Goal: Task Accomplishment & Management: Manage account settings

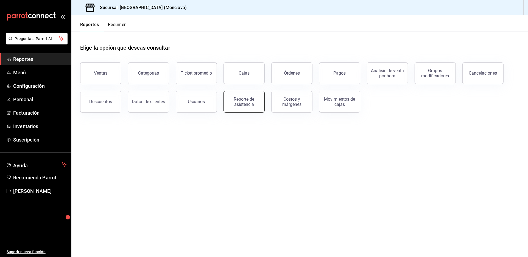
click at [255, 107] on div "Reporte de asistencia" at bounding box center [244, 102] width 34 height 10
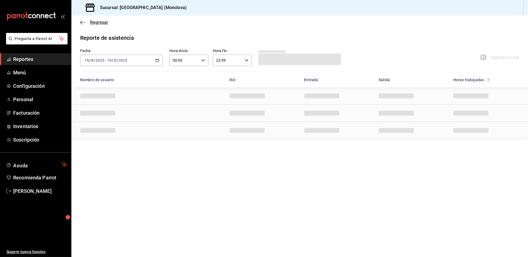
click at [90, 25] on span "Regresar" at bounding box center [99, 22] width 18 height 5
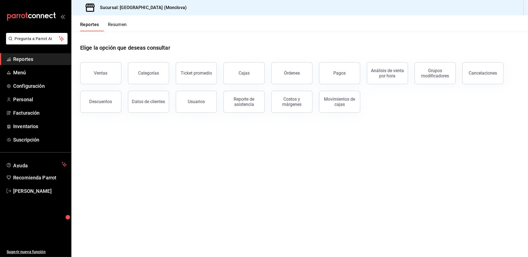
click at [202, 180] on main "Elige la opción que deseas consultar Ventas Categorías Ticket promedio Cajas Ór…" at bounding box center [299, 144] width 457 height 226
click at [234, 77] on button "Cajas" at bounding box center [243, 73] width 41 height 22
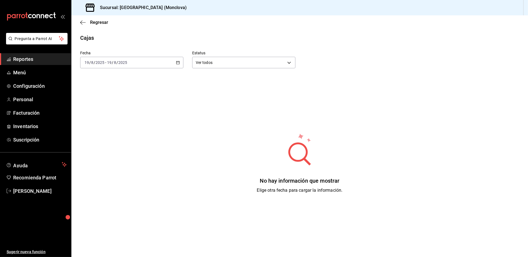
click at [178, 68] on div "[DATE] [DATE] - [DATE] [DATE]" at bounding box center [131, 63] width 103 height 12
click at [108, 144] on span "Rango de fechas" at bounding box center [106, 141] width 43 height 6
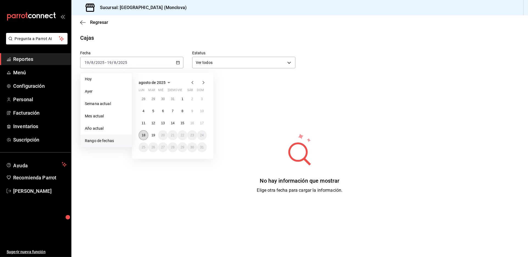
click at [145, 137] on abbr "18" at bounding box center [144, 135] width 4 height 4
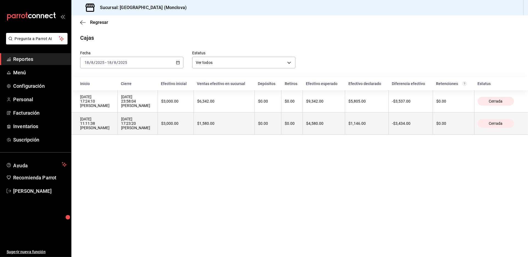
click at [158, 135] on th "[DATE] 17:23:20 [PERSON_NAME]" at bounding box center [137, 124] width 40 height 22
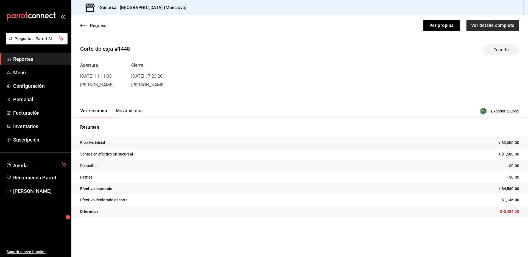
click at [482, 31] on button "Ver detalle completo" at bounding box center [492, 26] width 53 height 12
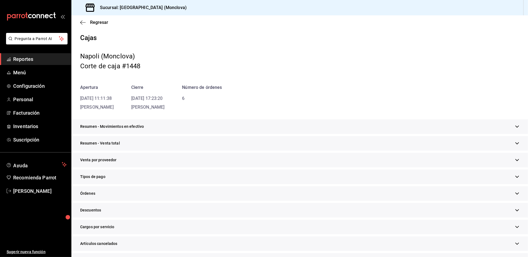
click at [278, 151] on div "Resumen - Venta total" at bounding box center [299, 143] width 457 height 15
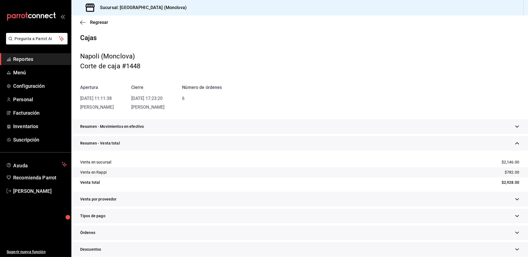
click at [424, 71] on div "Corte de caja #1448" at bounding box center [299, 66] width 439 height 10
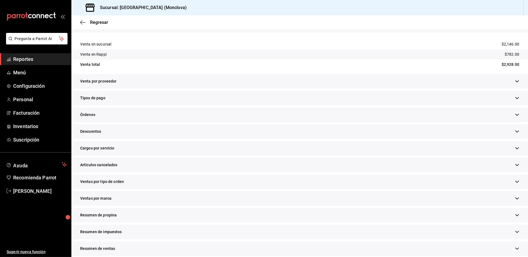
scroll to position [152, 0]
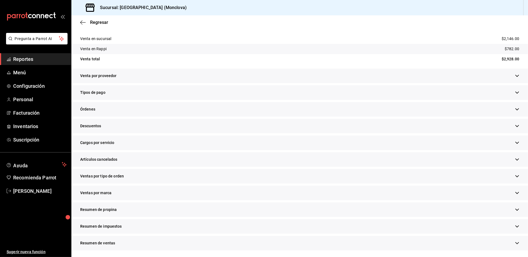
click at [203, 133] on div "Descuentos" at bounding box center [299, 126] width 457 height 15
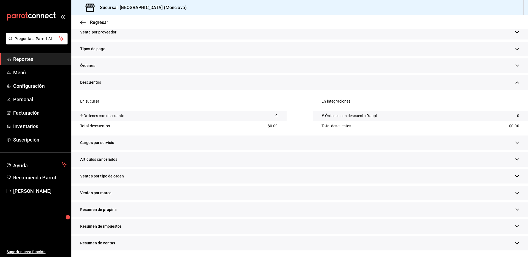
scroll to position [235, 0]
click at [204, 152] on div "Artículos cancelados" at bounding box center [299, 159] width 457 height 15
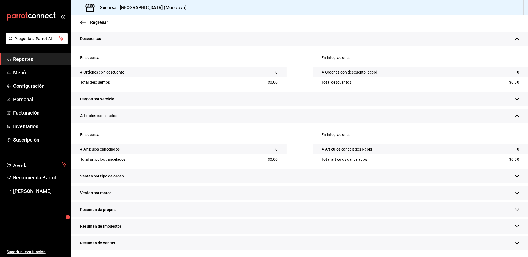
scroll to position [287, 0]
click at [207, 169] on div "Ventas por tipo de orden" at bounding box center [299, 176] width 457 height 15
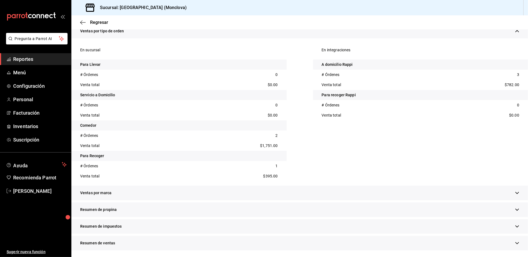
scroll to position [467, 0]
click at [224, 141] on div "Venta total $1,751.00" at bounding box center [178, 146] width 215 height 10
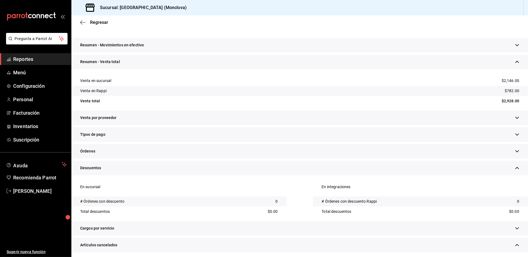
scroll to position [0, 0]
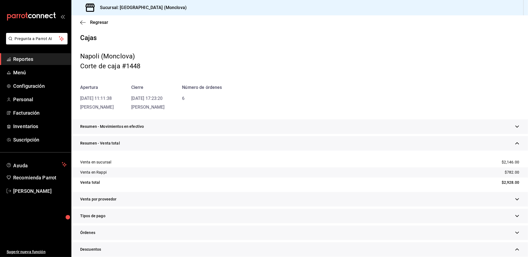
click at [99, 29] on div "Regresar" at bounding box center [299, 22] width 457 height 14
click at [100, 23] on span "Regresar" at bounding box center [99, 22] width 18 height 5
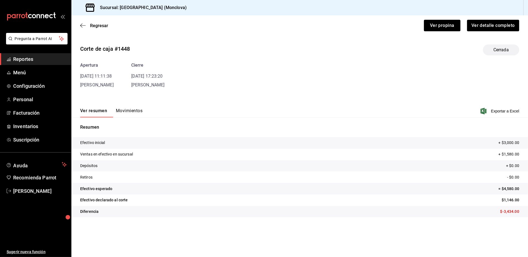
click at [100, 28] on div "Regresar Ver propina Ver detalle completo" at bounding box center [299, 25] width 457 height 20
click at [101, 28] on span "Regresar" at bounding box center [99, 25] width 18 height 5
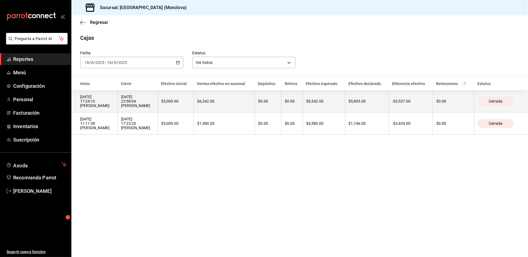
click at [154, 108] on div "[DATE] 23:58:04 [PERSON_NAME]" at bounding box center [137, 101] width 33 height 13
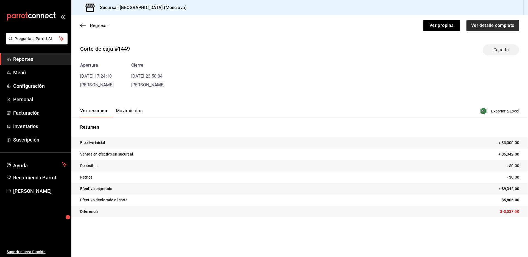
click at [473, 31] on button "Ver detalle completo" at bounding box center [492, 26] width 53 height 12
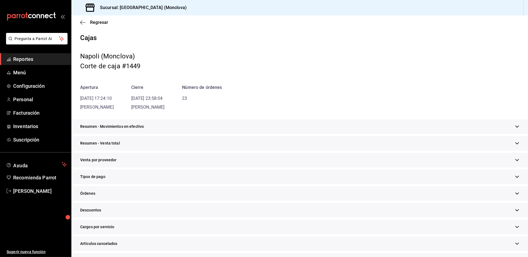
click at [260, 151] on div "Resumen - Venta total" at bounding box center [299, 143] width 457 height 15
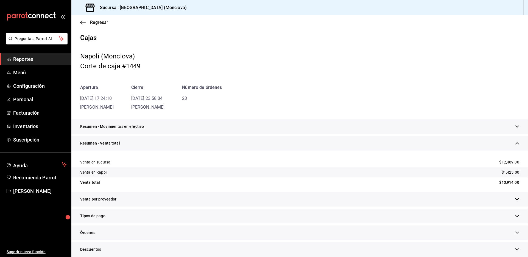
click at [324, 100] on div "Apertura [DATE] 17:24:10 [PERSON_NAME] [DATE] 23:58:04 [PERSON_NAME] Número de …" at bounding box center [299, 97] width 439 height 26
click at [199, 43] on h1 "Cajas" at bounding box center [299, 38] width 439 height 9
click at [24, 130] on span "Inventarios" at bounding box center [40, 126] width 54 height 7
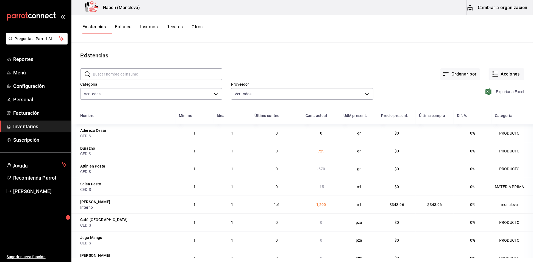
click at [489, 95] on span "Exportar a Excel" at bounding box center [505, 91] width 38 height 7
click at [36, 53] on li "Pregunta a Parrot AI" at bounding box center [35, 43] width 67 height 20
click at [35, 63] on span "Reportes" at bounding box center [40, 58] width 54 height 7
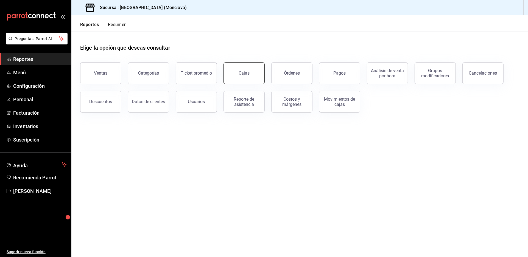
click at [239, 83] on button "Cajas" at bounding box center [243, 73] width 41 height 22
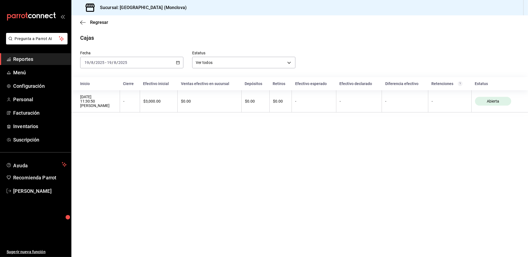
click at [182, 66] on div "[DATE] [DATE] - [DATE] [DATE]" at bounding box center [131, 63] width 103 height 12
click at [116, 144] on span "Rango de fechas" at bounding box center [106, 141] width 43 height 6
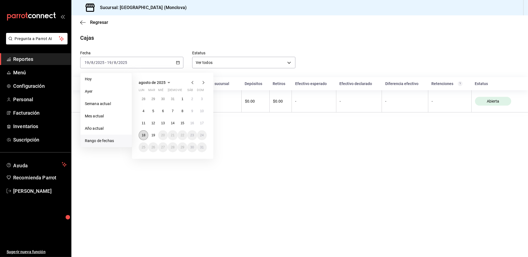
click at [145, 137] on abbr "18" at bounding box center [144, 135] width 4 height 4
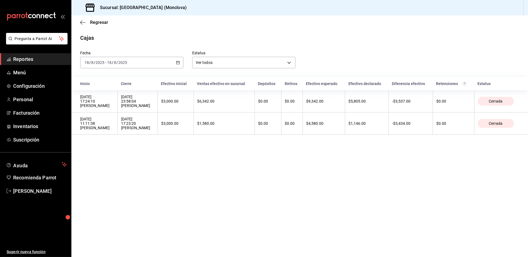
click at [194, 113] on th "$3,000.00" at bounding box center [176, 101] width 36 height 22
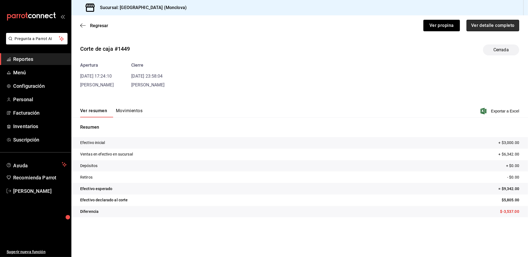
click at [484, 25] on button "Ver detalle completo" at bounding box center [492, 26] width 53 height 12
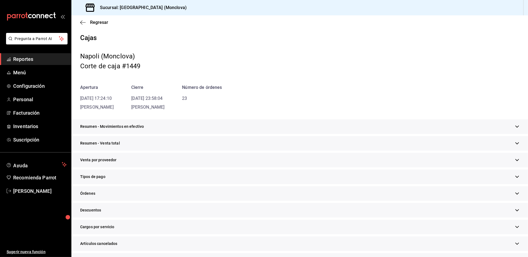
click at [229, 151] on div "Resumen - Venta total" at bounding box center [299, 143] width 457 height 15
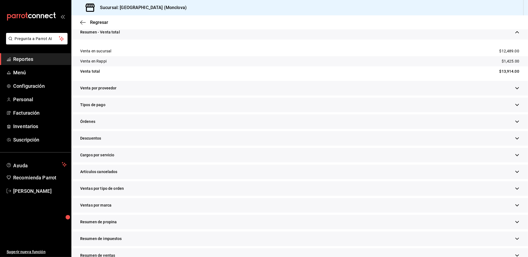
scroll to position [122, 0]
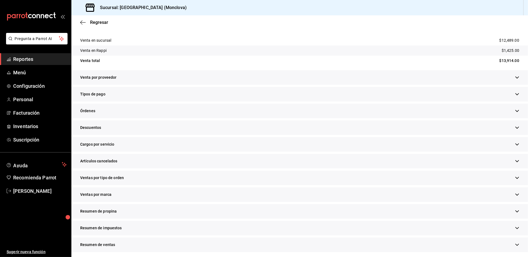
click at [185, 135] on div "Descuentos" at bounding box center [299, 128] width 457 height 15
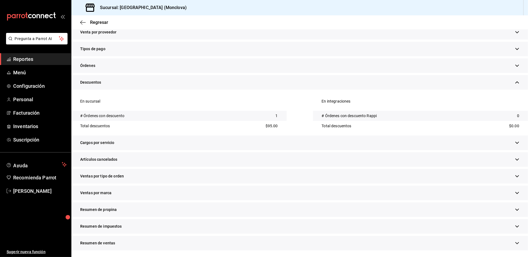
scroll to position [235, 0]
click at [204, 152] on div "Artículos cancelados" at bounding box center [299, 159] width 457 height 15
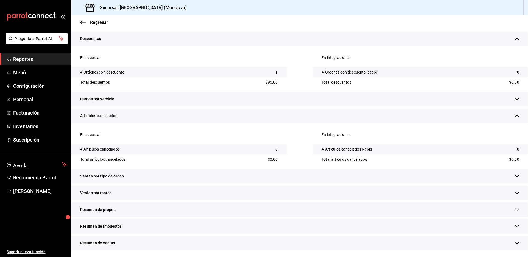
scroll to position [287, 0]
click at [204, 169] on div "Ventas por tipo de orden" at bounding box center [299, 176] width 457 height 15
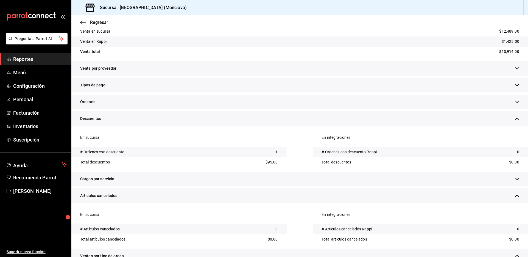
scroll to position [0, 0]
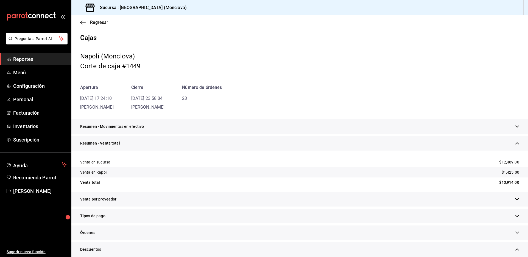
click at [282, 134] on div "Resumen - Movimientos en efectivo" at bounding box center [299, 126] width 457 height 15
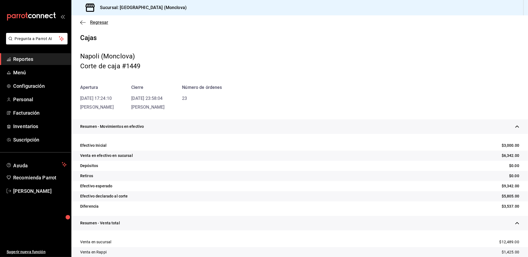
click at [98, 24] on span "Regresar" at bounding box center [99, 22] width 18 height 5
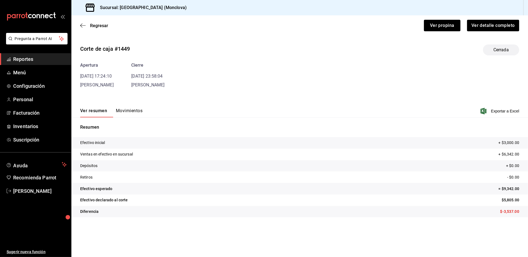
click at [97, 28] on div "Regresar Ver propina Ver detalle completo" at bounding box center [299, 25] width 457 height 20
click at [99, 28] on span "Regresar" at bounding box center [99, 25] width 18 height 5
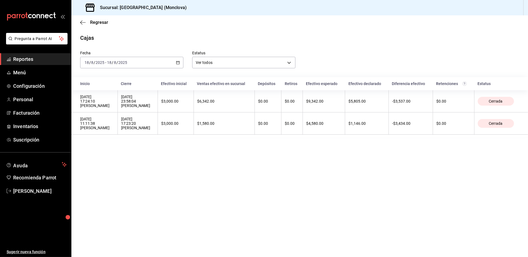
click at [154, 130] on div "[DATE] 17:23:20 [PERSON_NAME]" at bounding box center [137, 123] width 33 height 13
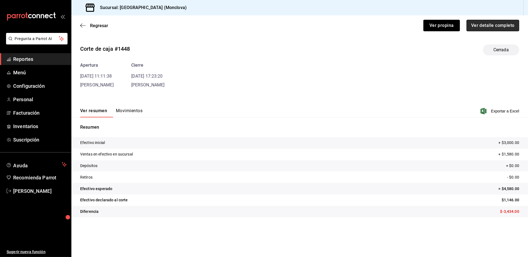
click at [488, 28] on button "Ver detalle completo" at bounding box center [492, 26] width 53 height 12
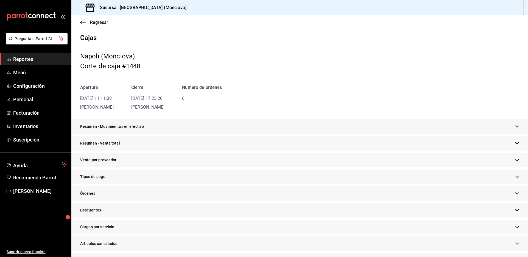
click at [293, 134] on div "Resumen - Movimientos en efectivo" at bounding box center [299, 126] width 457 height 15
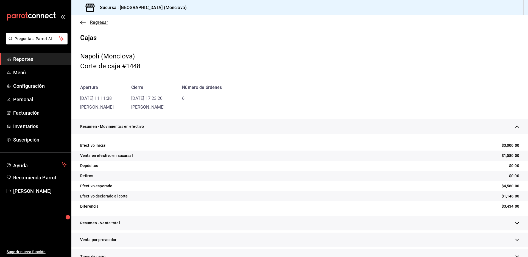
click at [102, 25] on span "Regresar" at bounding box center [99, 22] width 18 height 5
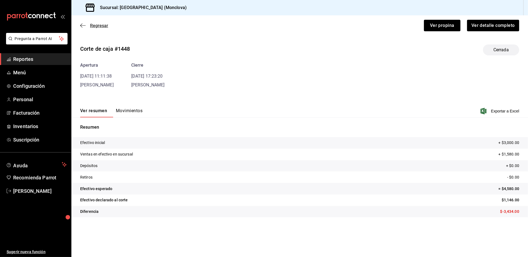
click at [104, 28] on span "Regresar" at bounding box center [99, 25] width 18 height 5
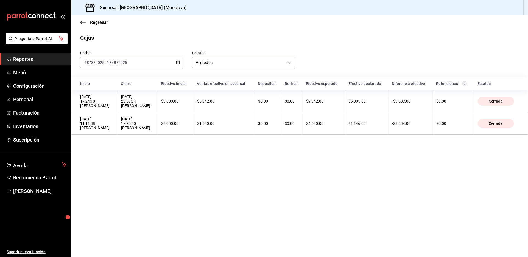
click at [158, 113] on th "[DATE] 23:58:04 [PERSON_NAME]" at bounding box center [137, 101] width 40 height 22
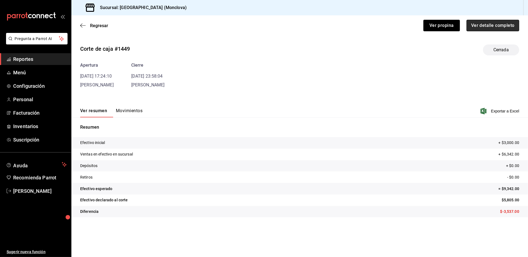
click at [478, 31] on button "Ver detalle completo" at bounding box center [492, 26] width 53 height 12
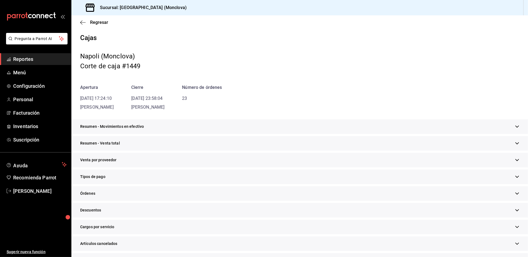
click at [257, 151] on div "Resumen - Venta total" at bounding box center [299, 143] width 457 height 15
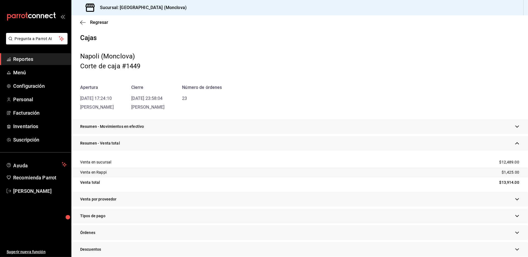
click at [268, 134] on div "Resumen - Movimientos en efectivo" at bounding box center [299, 126] width 457 height 15
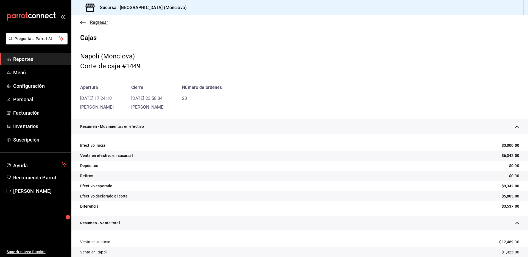
click at [93, 25] on span "Regresar" at bounding box center [99, 22] width 18 height 5
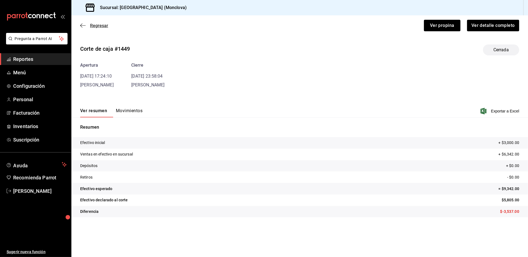
click at [97, 28] on span "Regresar" at bounding box center [99, 25] width 18 height 5
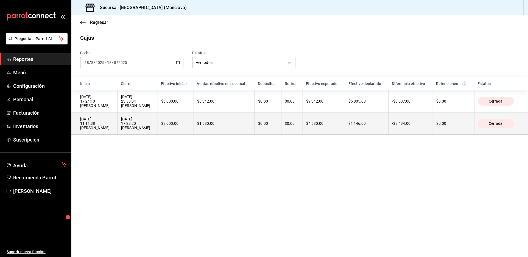
click at [158, 135] on th "[DATE] 17:23:20 [PERSON_NAME]" at bounding box center [137, 124] width 40 height 22
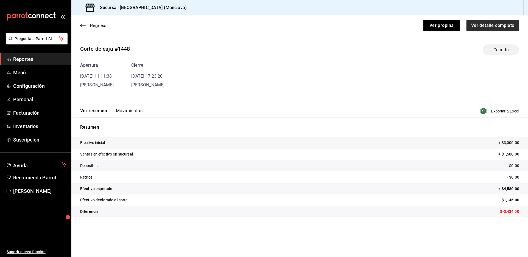
click at [511, 26] on button "Ver detalle completo" at bounding box center [492, 26] width 53 height 12
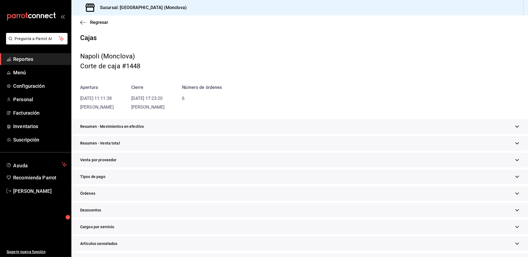
click at [156, 151] on div "Resumen - Venta total" at bounding box center [299, 143] width 457 height 15
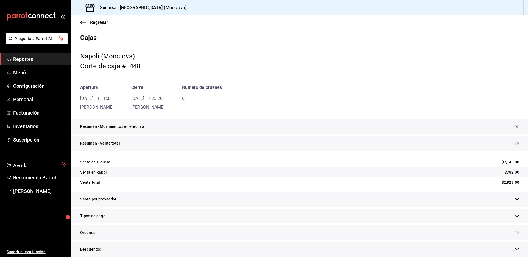
click at [440, 134] on div "Resumen - Movimientos en efectivo" at bounding box center [299, 126] width 457 height 15
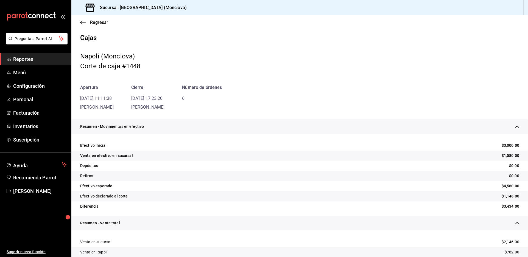
click at [432, 61] on div "Napoli (Monclova)" at bounding box center [299, 56] width 439 height 10
click at [41, 65] on link "Reportes" at bounding box center [35, 59] width 71 height 12
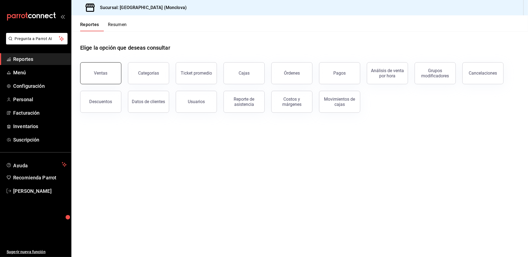
click at [107, 76] on div "Ventas" at bounding box center [100, 73] width 13 height 5
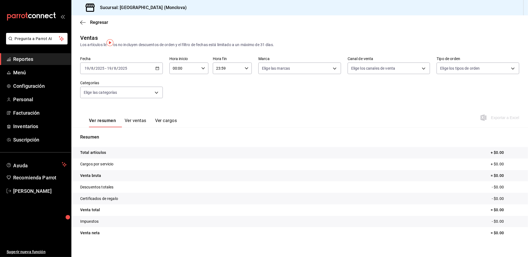
click at [158, 70] on icon "button" at bounding box center [157, 68] width 4 height 4
click at [119, 137] on span "Rango de fechas" at bounding box center [106, 134] width 43 height 6
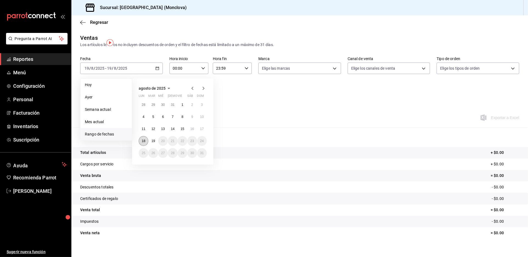
click at [145, 143] on abbr "18" at bounding box center [144, 141] width 4 height 4
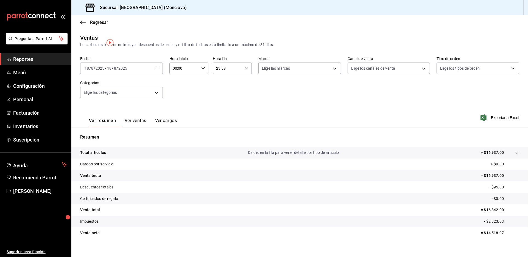
click at [40, 65] on link "Reportes" at bounding box center [35, 59] width 71 height 12
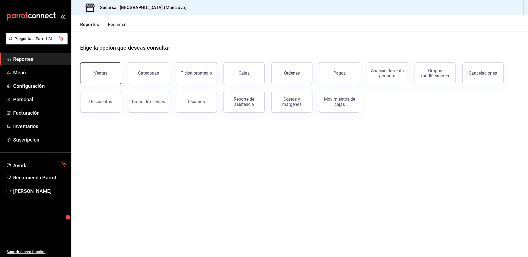
click at [105, 77] on button "Ventas" at bounding box center [100, 73] width 41 height 22
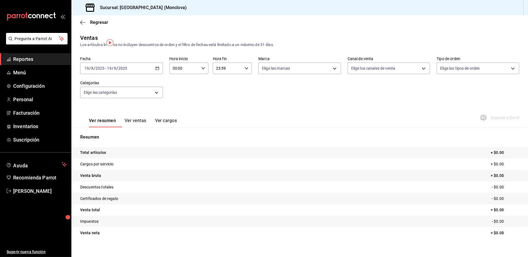
click at [159, 74] on div "[DATE] [DATE] - [DATE] [DATE]" at bounding box center [121, 69] width 83 height 12
click at [113, 137] on span "Rango de fechas" at bounding box center [106, 134] width 43 height 6
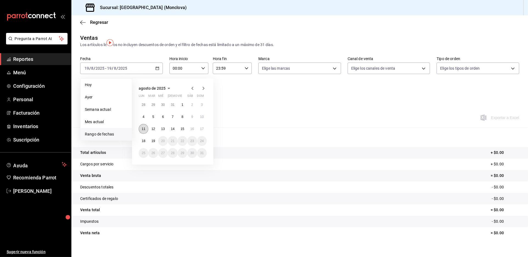
click at [145, 131] on abbr "11" at bounding box center [144, 129] width 4 height 4
click at [209, 136] on div "[DATE] lun mar mié jue vie sáb dom 28 29 30 31 1 2 3 4 5 6 7 8 9 10 11 12 13 14…" at bounding box center [172, 122] width 81 height 86
click at [204, 131] on abbr "17" at bounding box center [202, 129] width 4 height 4
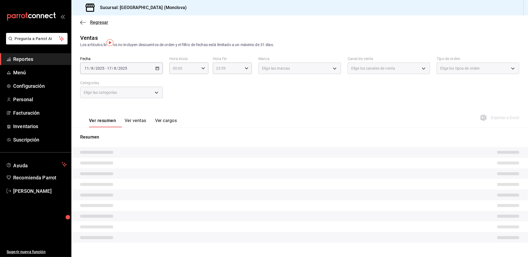
click at [100, 25] on span "Regresar" at bounding box center [99, 22] width 18 height 5
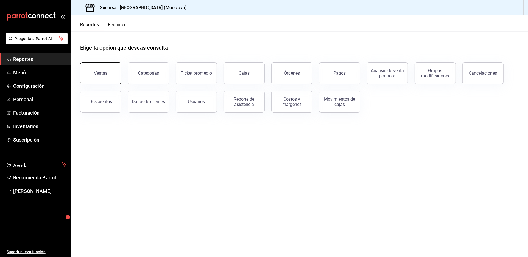
click at [109, 80] on button "Ventas" at bounding box center [100, 73] width 41 height 22
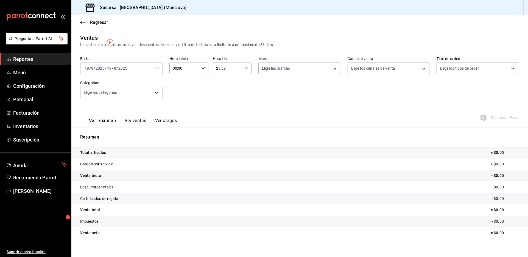
click at [159, 74] on div "[DATE] [DATE] - [DATE] [DATE]" at bounding box center [121, 69] width 83 height 12
click at [120, 137] on span "Rango de fechas" at bounding box center [106, 134] width 43 height 6
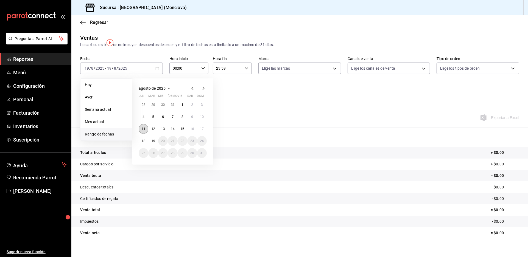
click at [142, 134] on button "11" at bounding box center [144, 129] width 10 height 10
click at [204, 131] on abbr "17" at bounding box center [202, 129] width 4 height 4
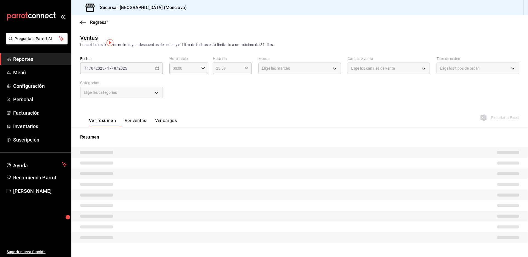
click at [224, 119] on div "Ver resumen Ver ventas Ver cargos Exportar a Excel" at bounding box center [299, 116] width 457 height 23
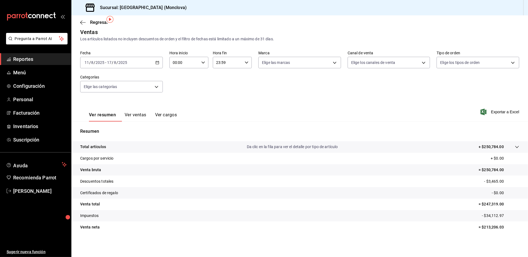
scroll to position [9, 0]
click at [44, 130] on span "Inventarios" at bounding box center [40, 126] width 54 height 7
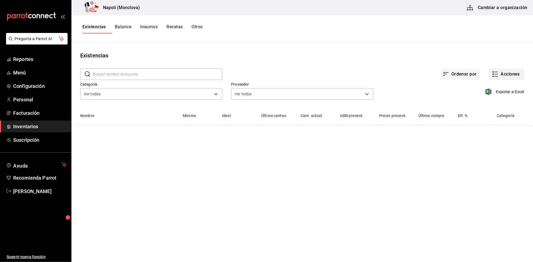
click at [504, 76] on button "Acciones" at bounding box center [505, 74] width 35 height 12
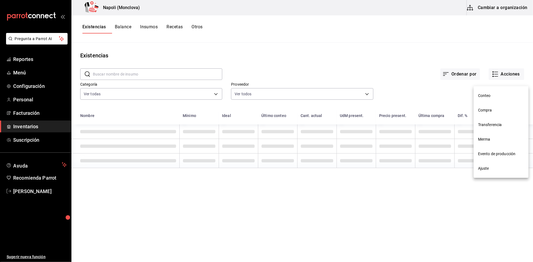
click at [496, 166] on span "Ajuste" at bounding box center [501, 169] width 46 height 6
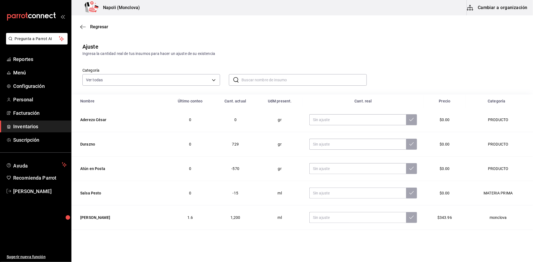
click at [278, 85] on input "text" at bounding box center [303, 79] width 125 height 11
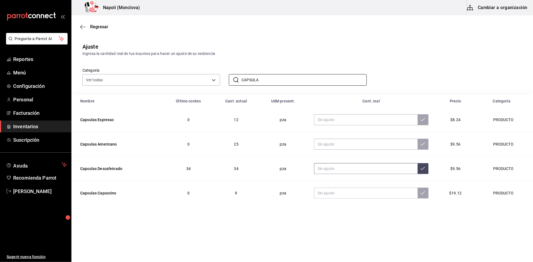
type input "CAPSULA"
click at [338, 174] on input "text" at bounding box center [365, 168] width 103 height 11
type input "30.00"
click at [375, 125] on input "text" at bounding box center [365, 119] width 103 height 11
click at [378, 125] on input "28.00" at bounding box center [365, 119] width 103 height 11
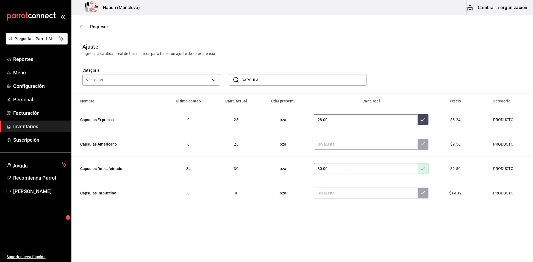
type input "2.00"
type input "27.00"
drag, startPoint x: 261, startPoint y: 86, endPoint x: 225, endPoint y: 85, distance: 36.0
click at [225, 85] on div "​ CAPSULA ​" at bounding box center [293, 75] width 146 height 20
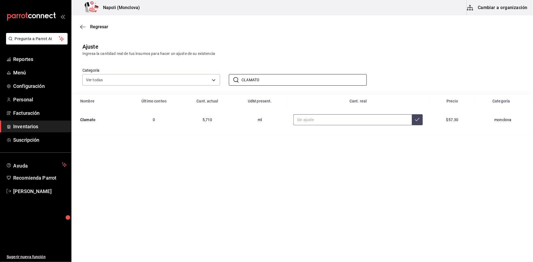
type input "CLAMATO"
click at [359, 125] on input "text" at bounding box center [352, 119] width 118 height 11
type input "10960.00"
click at [281, 85] on input "CLAMATO" at bounding box center [303, 79] width 125 height 11
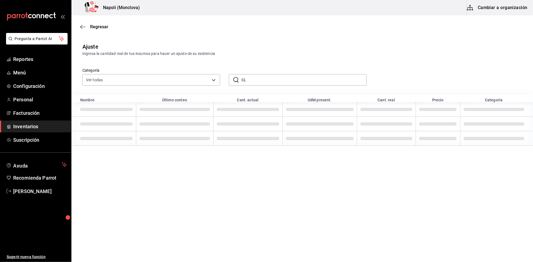
type input "C"
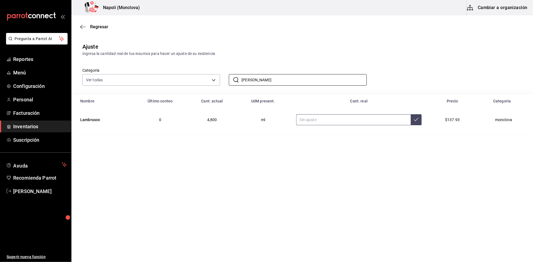
type input "[PERSON_NAME]"
click at [360, 125] on input "text" at bounding box center [353, 119] width 114 height 11
type input "7200.00"
drag, startPoint x: 257, startPoint y: 88, endPoint x: 228, endPoint y: 91, distance: 28.4
click at [228, 86] on div "​ [PERSON_NAME] ​" at bounding box center [293, 75] width 146 height 20
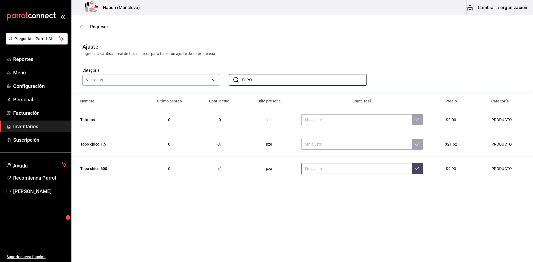
type input "TOPO"
click at [343, 174] on input "text" at bounding box center [356, 168] width 110 height 11
click at [333, 150] on input "text" at bounding box center [356, 144] width 110 height 11
type input "14.00"
click at [340, 174] on input "text" at bounding box center [356, 168] width 110 height 11
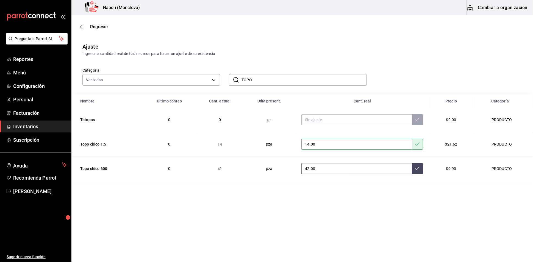
type input "42.00"
drag, startPoint x: 254, startPoint y: 86, endPoint x: 232, endPoint y: 90, distance: 22.3
click at [232, 86] on div "​ TOPO ​" at bounding box center [298, 80] width 138 height 12
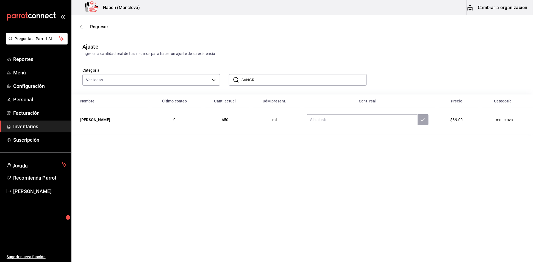
click at [284, 83] on input "SANGRI" at bounding box center [303, 79] width 125 height 11
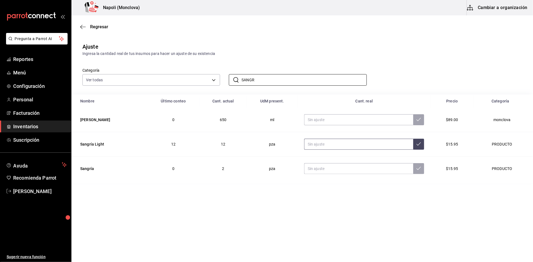
type input "SANGR"
click at [355, 150] on input "text" at bounding box center [358, 144] width 109 height 11
type input "11.00"
drag, startPoint x: 262, startPoint y: 88, endPoint x: 231, endPoint y: 89, distance: 31.3
click at [231, 86] on div "​ SANGR ​" at bounding box center [298, 80] width 138 height 12
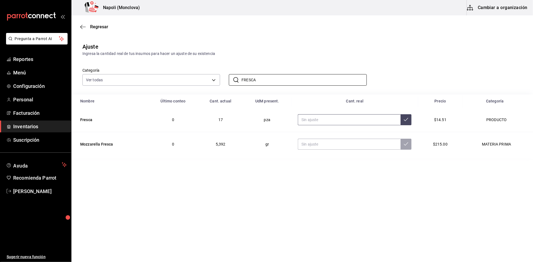
type input "FRESCA"
click at [325, 125] on input "text" at bounding box center [349, 119] width 103 height 11
type input "21.00"
click at [279, 85] on input "FRESCA" at bounding box center [303, 79] width 125 height 11
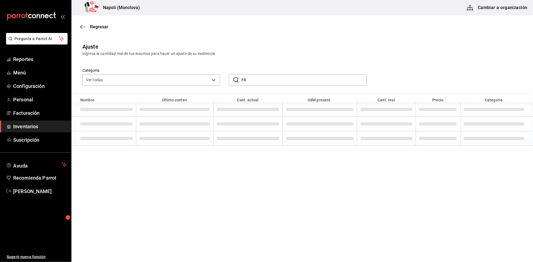
type input "F"
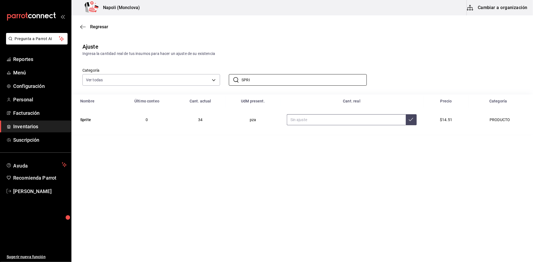
type input "SPRI"
click at [319, 125] on input "text" at bounding box center [346, 119] width 119 height 11
type input "33.00"
click at [262, 85] on input "SPRI" at bounding box center [303, 79] width 125 height 11
type input "S"
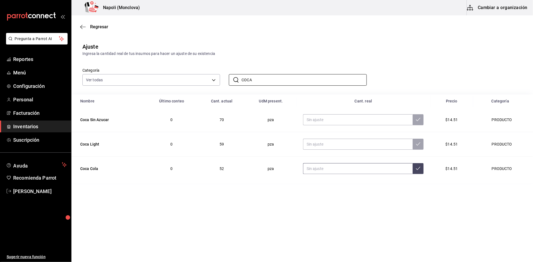
type input "COCA"
click at [331, 174] on input "text" at bounding box center [358, 168] width 110 height 11
type input "50.00"
click at [357, 150] on input "text" at bounding box center [358, 144] width 110 height 11
type input "57.00"
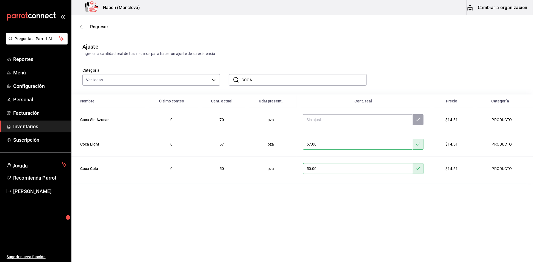
drag, startPoint x: 261, startPoint y: 91, endPoint x: 231, endPoint y: 88, distance: 31.0
click at [231, 86] on div "​ COCA ​" at bounding box center [298, 80] width 138 height 12
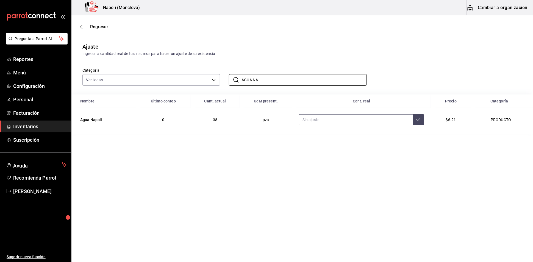
type input "AGUA NA"
drag, startPoint x: 343, startPoint y: 126, endPoint x: 344, endPoint y: 131, distance: 5.9
click at [344, 125] on input "text" at bounding box center [356, 119] width 114 height 11
type input "39.00"
drag, startPoint x: 265, startPoint y: 89, endPoint x: 222, endPoint y: 93, distance: 43.8
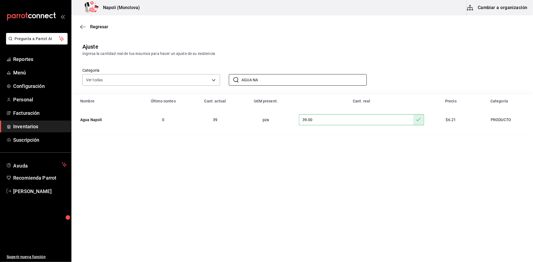
click at [222, 86] on div "​ AGUA NA ​" at bounding box center [293, 75] width 146 height 20
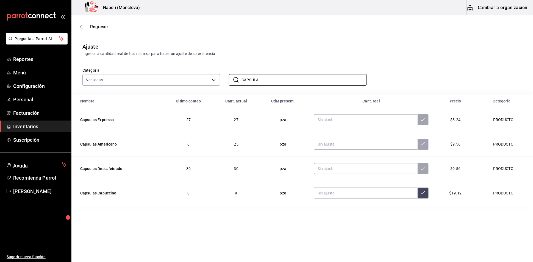
type input "CAPSULA"
click at [334, 198] on input "text" at bounding box center [365, 193] width 103 height 11
type input "17.00"
drag, startPoint x: 262, startPoint y: 89, endPoint x: 225, endPoint y: 89, distance: 37.3
click at [225, 86] on div "​ CAPSULA ​" at bounding box center [293, 75] width 146 height 20
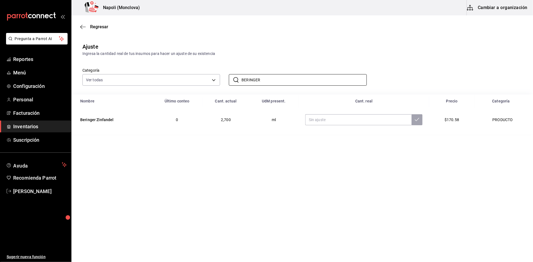
type input "BERINGER"
click at [336, 124] on td at bounding box center [363, 120] width 130 height 24
click at [339, 125] on input "text" at bounding box center [358, 119] width 106 height 11
type input "4200.00"
click at [266, 85] on input "BERINGER" at bounding box center [303, 79] width 125 height 11
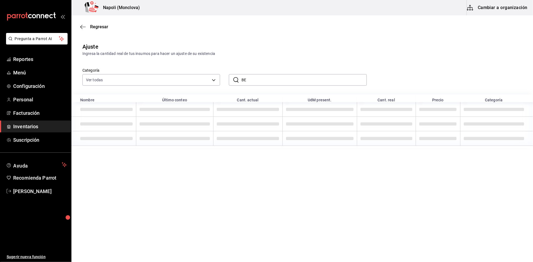
type input "B"
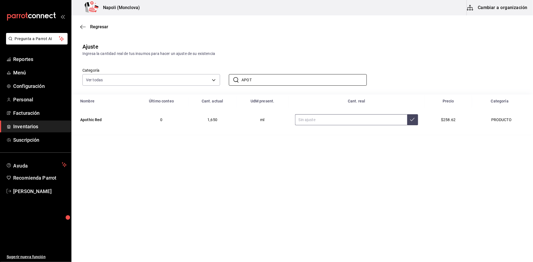
type input "APOT"
click at [355, 125] on input "text" at bounding box center [351, 119] width 112 height 11
type input "2700.00"
click at [276, 84] on input "APOT" at bounding box center [303, 79] width 125 height 11
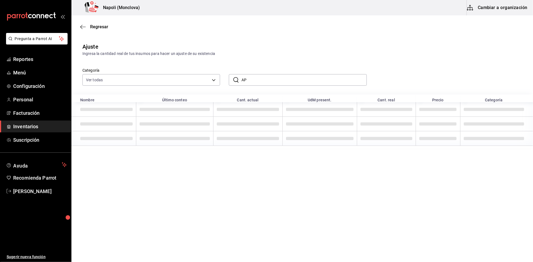
type input "A"
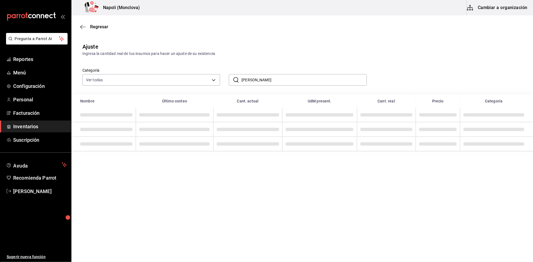
click at [267, 85] on input "[PERSON_NAME]" at bounding box center [303, 79] width 125 height 11
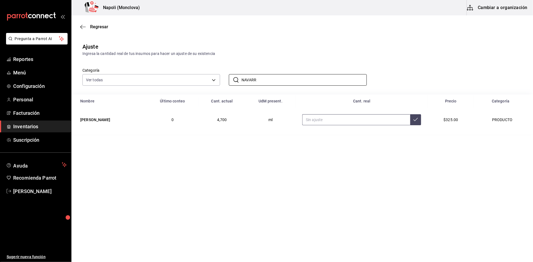
type input "NAVARR"
click at [347, 125] on input "text" at bounding box center [356, 119] width 108 height 11
type input "4500.00"
click at [281, 85] on input "NAVARR" at bounding box center [303, 79] width 125 height 11
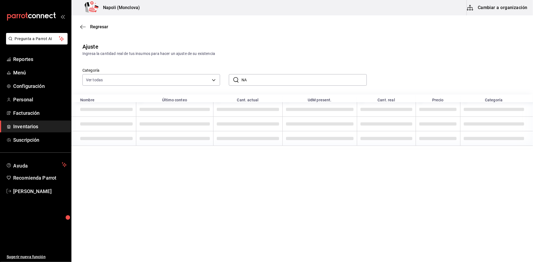
type input "N"
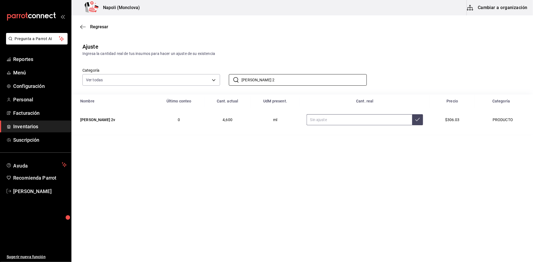
type input "[PERSON_NAME] 2"
click at [359, 125] on input "text" at bounding box center [359, 119] width 106 height 11
type input "7750.00"
click at [274, 85] on input "[PERSON_NAME] 2" at bounding box center [303, 79] width 125 height 11
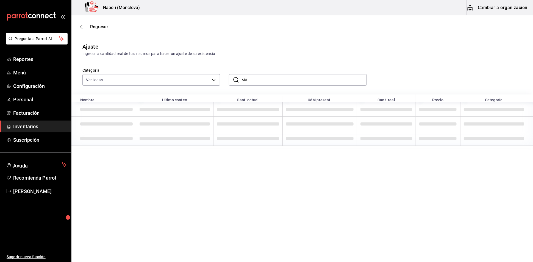
type input "M"
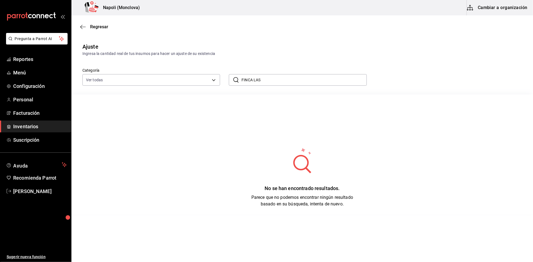
click at [269, 85] on input "FINCA LAS" at bounding box center [303, 79] width 125 height 11
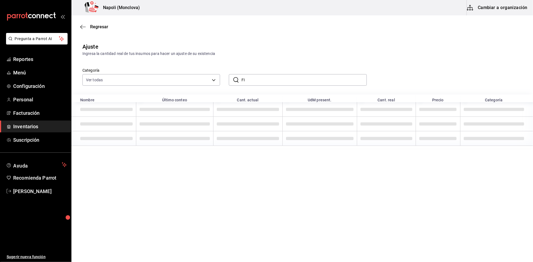
type input "F"
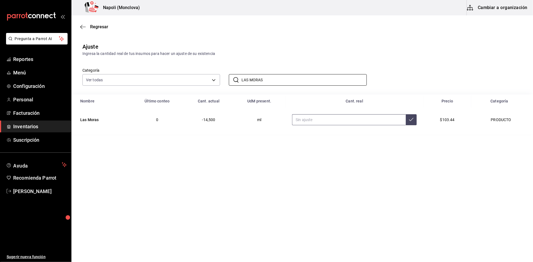
type input "LAS MORAS"
drag, startPoint x: 323, startPoint y: 130, endPoint x: 326, endPoint y: 131, distance: 3.2
click at [326, 125] on input "text" at bounding box center [349, 119] width 114 height 11
type input "4350.00"
click at [274, 85] on input "LAS MORAS" at bounding box center [303, 79] width 125 height 11
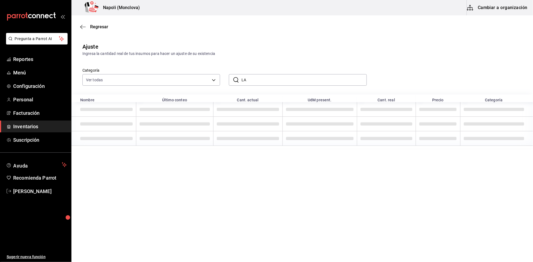
type input "L"
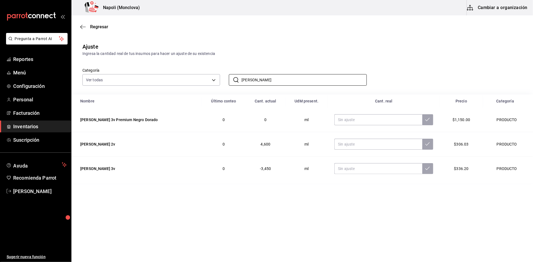
type input "[PERSON_NAME]"
click at [374, 174] on input "text" at bounding box center [378, 168] width 88 height 11
type input "5300.00"
click at [46, 63] on span "Reportes" at bounding box center [40, 58] width 54 height 7
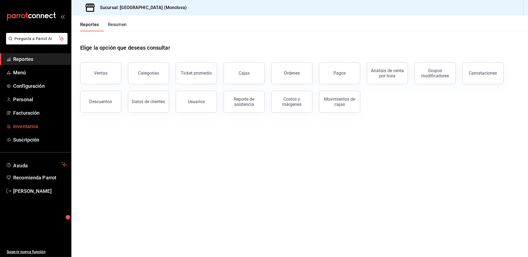
click at [41, 130] on span "Inventarios" at bounding box center [40, 126] width 54 height 7
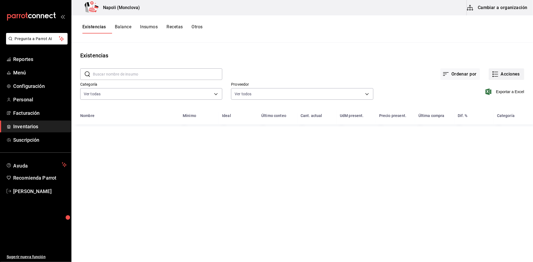
click at [498, 76] on button "Acciones" at bounding box center [505, 74] width 35 height 12
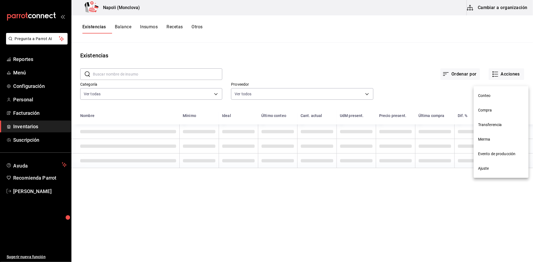
click at [497, 111] on span "Compra" at bounding box center [501, 110] width 46 height 6
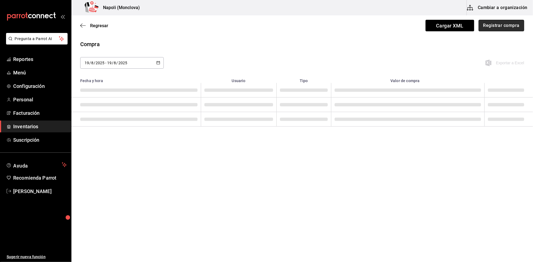
click at [486, 22] on button "Registrar compra" at bounding box center [501, 26] width 46 height 12
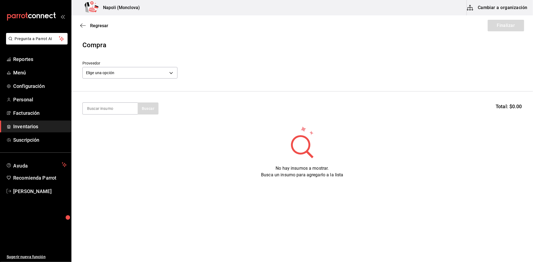
click at [89, 23] on div "Regresar Finalizar" at bounding box center [301, 25] width 461 height 20
click at [90, 25] on span "Regresar" at bounding box center [99, 25] width 18 height 5
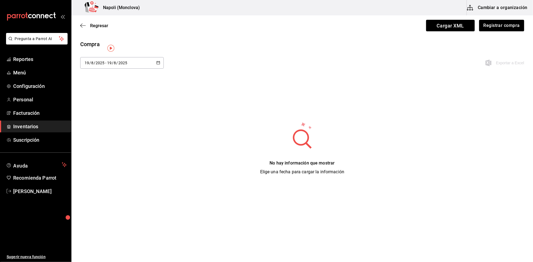
click at [218, 55] on div "Compra [DATE] [DATE] - [DATE] [DATE] Exportar a Excel" at bounding box center [301, 57] width 461 height 35
click at [97, 27] on span "Regresar" at bounding box center [99, 25] width 18 height 5
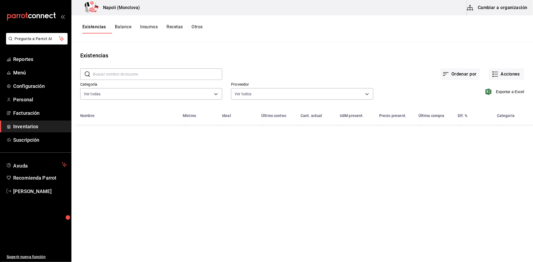
click at [139, 75] on input "text" at bounding box center [157, 74] width 129 height 11
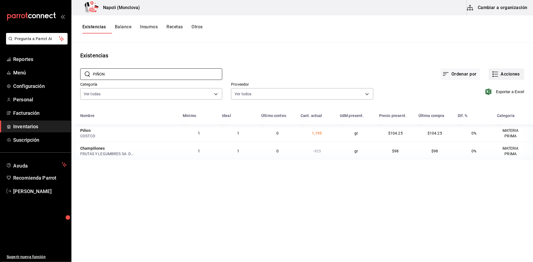
type input "PIÑON"
click at [492, 76] on icon "button" at bounding box center [495, 74] width 7 height 7
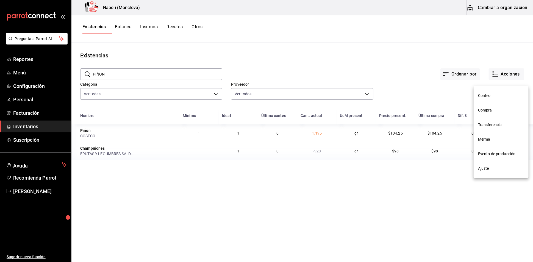
click at [494, 108] on span "Compra" at bounding box center [501, 110] width 46 height 6
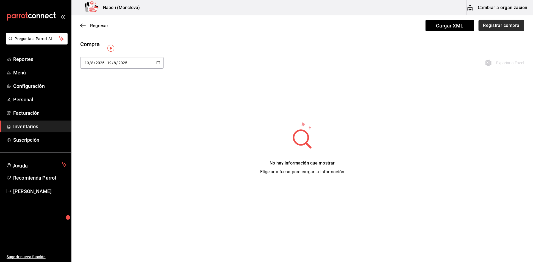
click at [501, 27] on button "Registrar compra" at bounding box center [501, 26] width 46 height 12
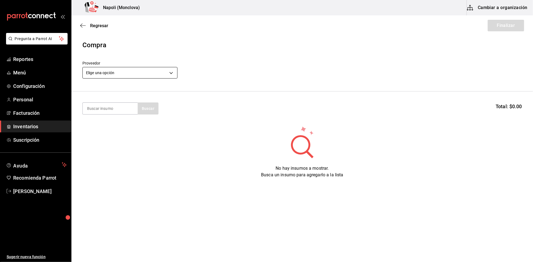
click at [173, 77] on body "Pregunta a Parrot AI Reportes Menú Configuración Personal Facturación Inventari…" at bounding box center [266, 115] width 533 height 231
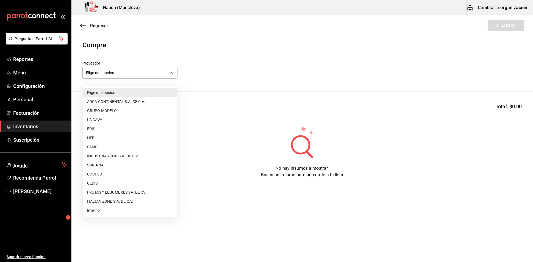
click at [101, 172] on li "COSTCO" at bounding box center [130, 174] width 94 height 9
type input "297da1de-2487-48f5-9e1b-f813c29ab2ab"
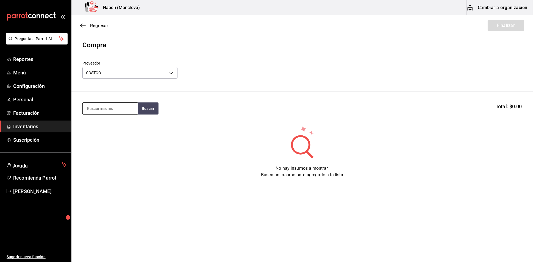
click at [110, 107] on input at bounding box center [110, 109] width 55 height 12
type input "PIÑON"
click at [142, 121] on section "PIÑON Buscar Total: $0.00" at bounding box center [301, 108] width 461 height 34
click at [158, 109] on button "Buscar" at bounding box center [148, 108] width 21 height 12
click at [107, 128] on div "Piñon" at bounding box center [97, 127] width 21 height 7
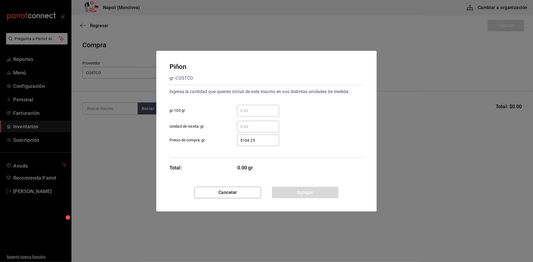
click at [261, 108] on input "​ gr 100 gr" at bounding box center [258, 110] width 42 height 7
type input "."
type input "2"
click at [326, 198] on button "Agregar" at bounding box center [305, 193] width 66 height 12
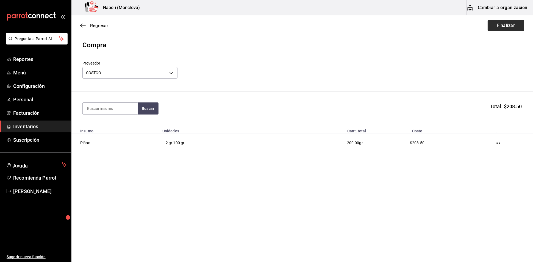
click at [508, 26] on button "Finalizar" at bounding box center [505, 26] width 37 height 12
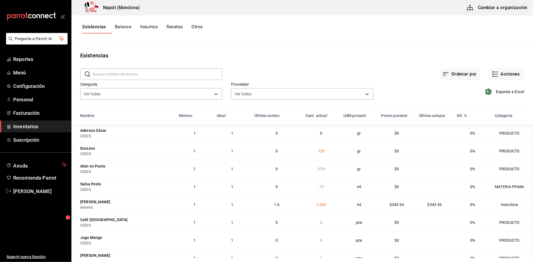
click at [273, 50] on main "Existencias ​ ​ Ordenar por Acciones Categoría Ver todas 0862b564-0f4e-4838-96f…" at bounding box center [301, 151] width 461 height 216
click at [35, 119] on link "Facturación" at bounding box center [35, 113] width 71 height 12
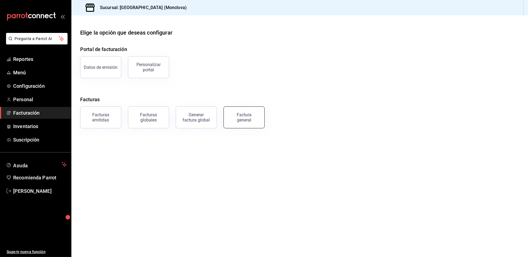
click at [248, 121] on div "Factura general" at bounding box center [243, 117] width 27 height 10
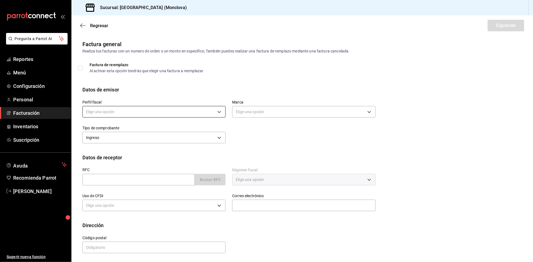
click at [217, 119] on body "Pregunta a Parrot AI Reportes Menú Configuración Personal Facturación Inventari…" at bounding box center [266, 131] width 533 height 262
click at [206, 147] on li "BORSA GASTRONOMIA" at bounding box center [153, 150] width 141 height 10
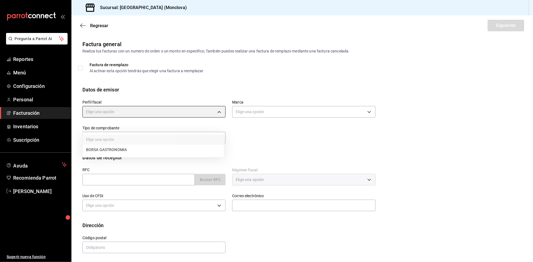
type input "34537123-3068-40b2-927a-ffe10f909e2f"
type input "a2523321-cbf2-4567-a3df-a5bcc75143a6"
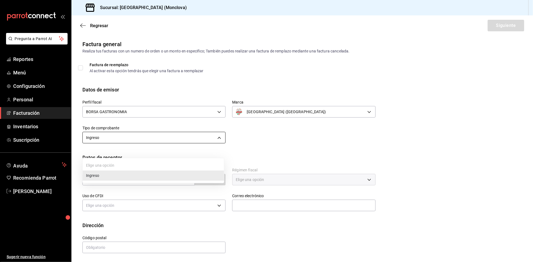
click at [215, 149] on body "Pregunta a Parrot AI Reportes Menú Configuración Personal Facturación Inventari…" at bounding box center [266, 131] width 533 height 262
click at [215, 149] on div at bounding box center [266, 131] width 533 height 262
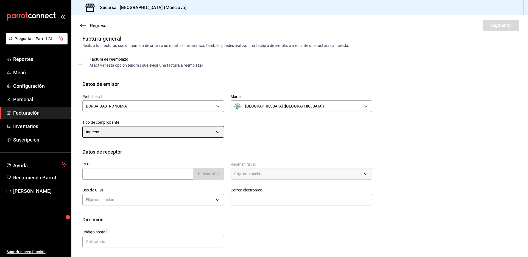
scroll to position [9, 0]
click at [107, 173] on input "text" at bounding box center [137, 174] width 111 height 12
paste input "NAD901023GRA"
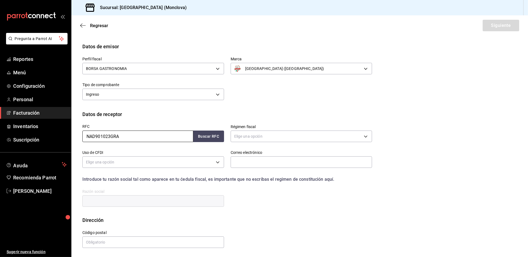
scroll to position [46, 0]
type input "NAD901023GRA"
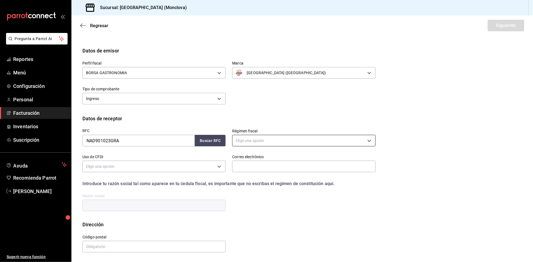
click at [312, 134] on body "Pregunta a Parrot AI Reportes Menú Configuración Personal Facturación Inventari…" at bounding box center [266, 131] width 533 height 262
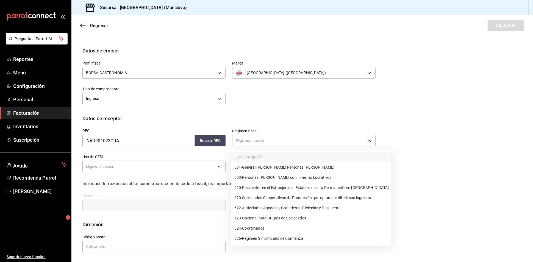
click at [436, 134] on div at bounding box center [266, 131] width 533 height 262
click at [369, 137] on body "Pregunta a Parrot AI Reportes Menú Configuración Personal Facturación Inventari…" at bounding box center [266, 131] width 533 height 262
click at [408, 135] on div at bounding box center [266, 131] width 533 height 262
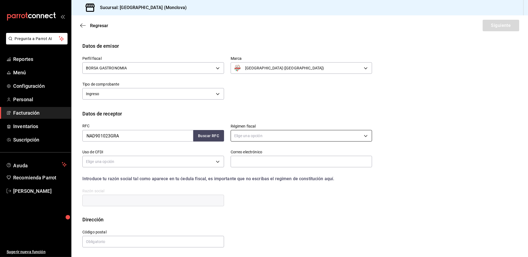
click at [346, 138] on body "Pregunta a Parrot AI Reportes Menú Configuración Personal Facturación Inventari…" at bounding box center [264, 128] width 528 height 257
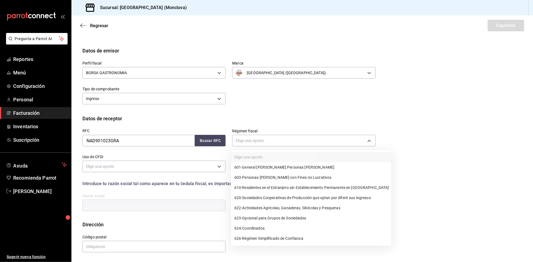
click at [273, 165] on span "601 - General [PERSON_NAME] Personas [PERSON_NAME]" at bounding box center [284, 167] width 100 height 6
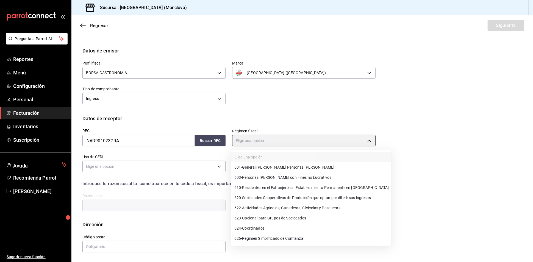
type input "601"
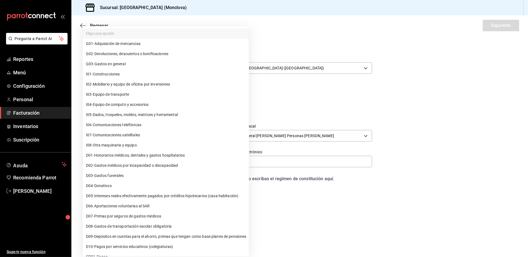
click at [205, 170] on body "Pregunta a Parrot AI Reportes Menú Configuración Personal Facturación Inventari…" at bounding box center [264, 128] width 528 height 257
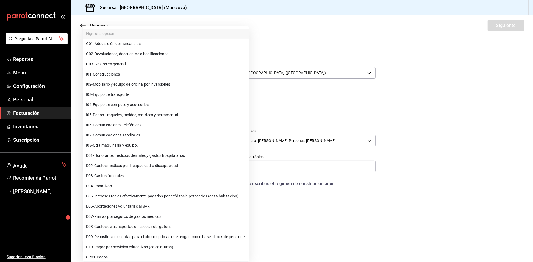
click at [152, 65] on li "G03 - Gastos en general" at bounding box center [166, 64] width 166 height 10
type input "G03"
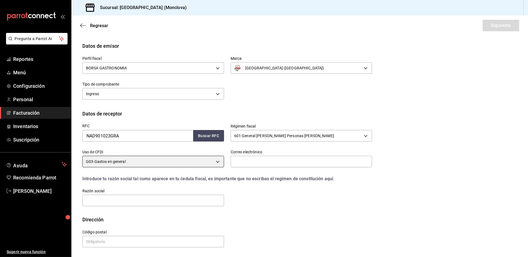
scroll to position [9, 0]
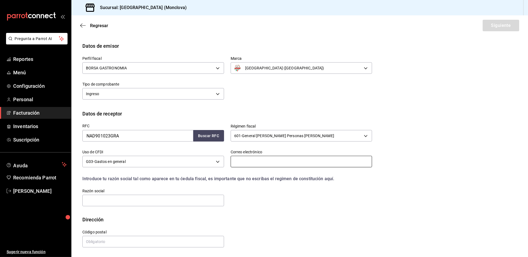
click at [244, 161] on input "text" at bounding box center [302, 162] width 142 height 12
paste input "[EMAIL_ADDRESS][DOMAIN_NAME]"
type input "[EMAIL_ADDRESS][DOMAIN_NAME]"
click at [275, 202] on div "RFC NAD901023GRA Buscar RFC Régimen fiscal 601 - General [PERSON_NAME] Personas…" at bounding box center [224, 162] width 296 height 90
click at [153, 201] on input "text" at bounding box center [153, 201] width 142 height 12
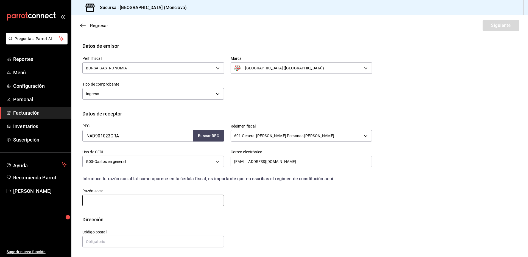
click at [99, 198] on input "text" at bounding box center [153, 201] width 142 height 12
paste input "NADRO"
type input "NADRO"
click at [137, 244] on input "text" at bounding box center [153, 242] width 142 height 12
paste input "01210"
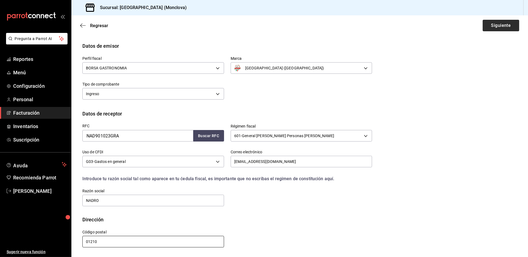
type input "01210"
click at [490, 20] on button "Siguiente" at bounding box center [501, 26] width 37 height 12
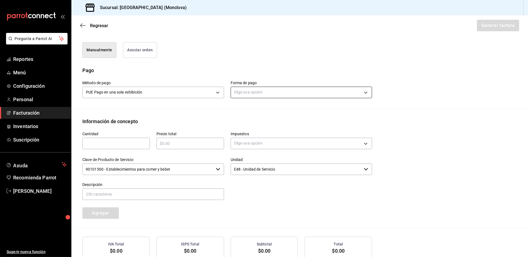
scroll to position [138, 0]
click at [281, 103] on body "Pregunta a Parrot AI Reportes Menú Configuración Personal Facturación Inventari…" at bounding box center [264, 128] width 528 height 257
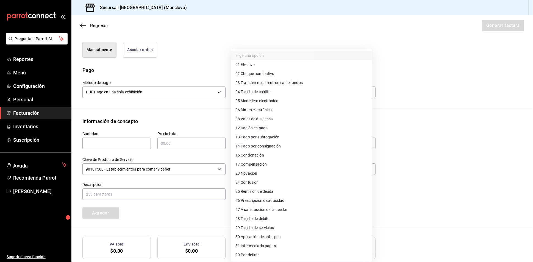
click at [292, 93] on li "04 Tarjeta de crédito" at bounding box center [301, 91] width 141 height 9
type input "04"
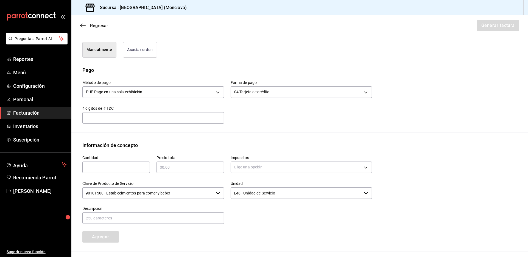
click at [125, 121] on input "text" at bounding box center [153, 118] width 142 height 7
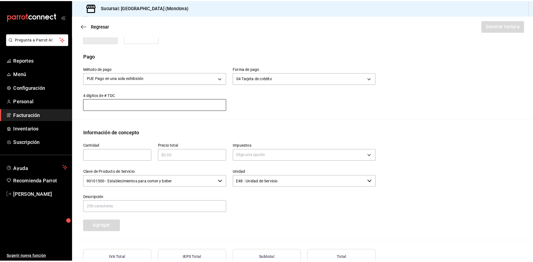
scroll to position [151, 0]
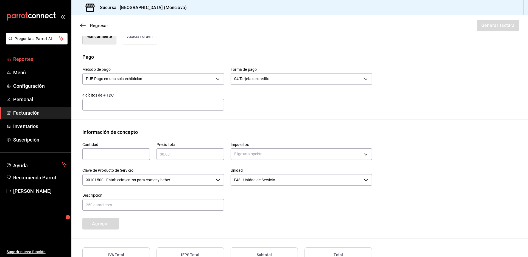
click at [26, 63] on span "Reportes" at bounding box center [40, 58] width 54 height 7
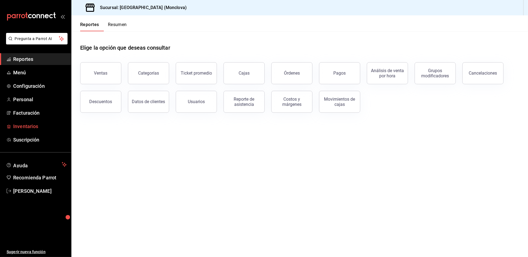
click at [41, 130] on span "Inventarios" at bounding box center [40, 126] width 54 height 7
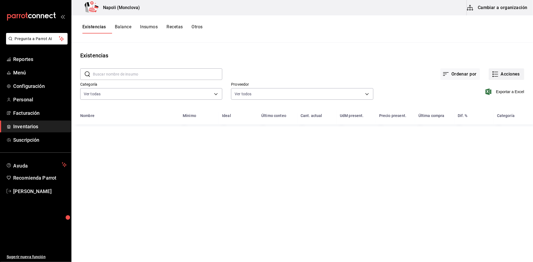
click at [501, 78] on button "Acciones" at bounding box center [505, 74] width 35 height 12
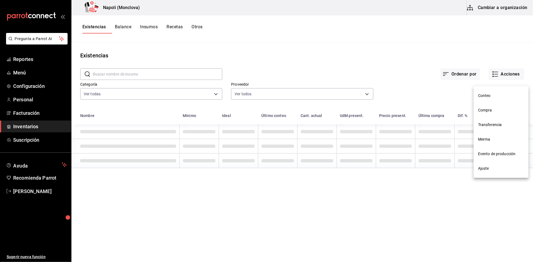
click at [491, 169] on span "Ajuste" at bounding box center [501, 169] width 46 height 6
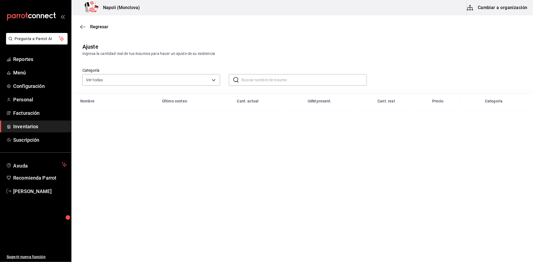
click at [291, 68] on div "Categoría Ver todas 0862b564-0f4e-4838-96f7-a0cfb550234f,9e74ae74-5793-4c6d-bb7…" at bounding box center [293, 71] width 439 height 29
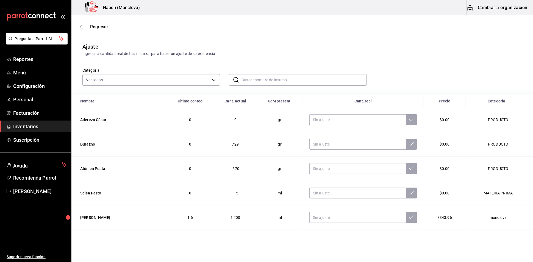
click at [38, 130] on span "Inventarios" at bounding box center [40, 126] width 54 height 7
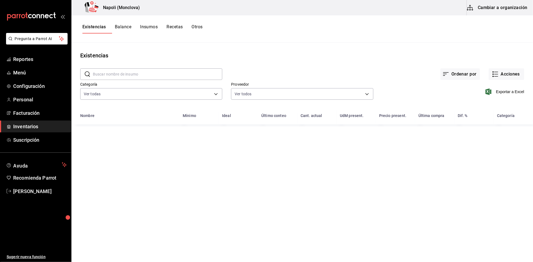
click at [170, 78] on input "text" at bounding box center [157, 74] width 129 height 11
type input "CAMAR"
click at [497, 80] on button "Acciones" at bounding box center [505, 74] width 35 height 12
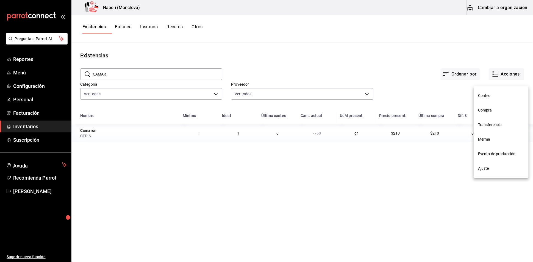
click at [500, 106] on li "Compra" at bounding box center [500, 110] width 55 height 15
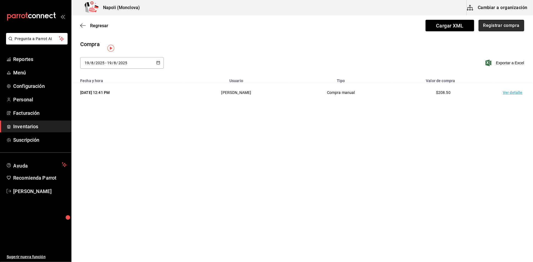
click at [505, 24] on button "Registrar compra" at bounding box center [501, 26] width 46 height 12
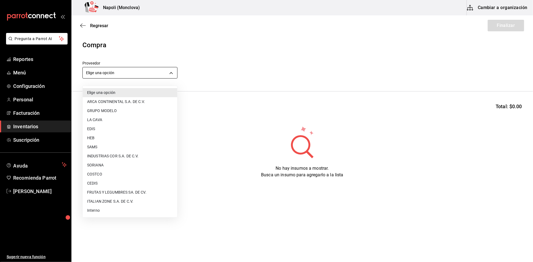
click at [172, 71] on body "Pregunta a Parrot AI Reportes Menú Configuración Personal Facturación Inventari…" at bounding box center [266, 115] width 533 height 231
click at [111, 183] on li "CEDIS" at bounding box center [130, 183] width 94 height 9
type input "8bbbf040-4be4-464d-a164-6baf154bd563"
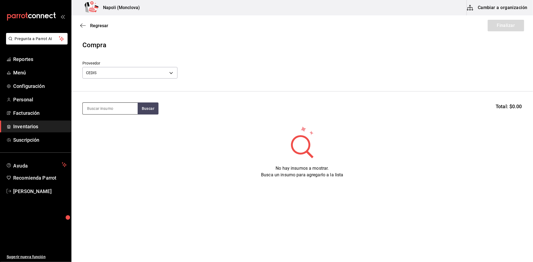
click at [123, 110] on input at bounding box center [110, 109] width 55 height 12
click at [139, 109] on button "Buscar" at bounding box center [148, 108] width 21 height 12
click at [145, 114] on button "Buscar" at bounding box center [148, 108] width 21 height 12
click at [149, 108] on button "Buscar" at bounding box center [148, 108] width 21 height 12
type input "CAMA"
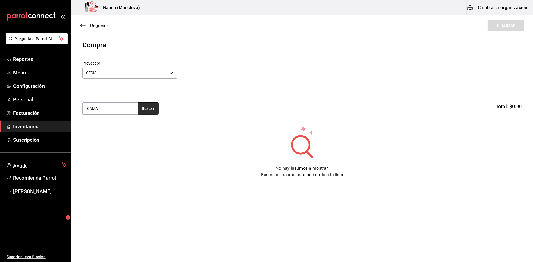
click at [146, 110] on button "Buscar" at bounding box center [148, 108] width 21 height 12
click at [114, 133] on div "Camarón gr - CEDIS" at bounding box center [109, 129] width 55 height 21
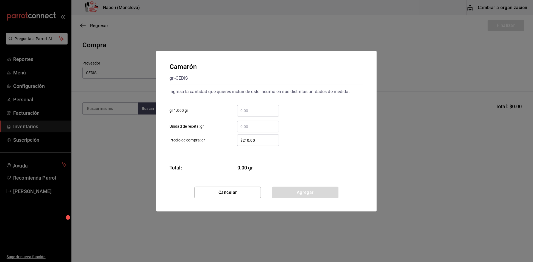
click at [252, 110] on div "​" at bounding box center [258, 111] width 42 height 12
click at [252, 110] on input "​ gr 1,000 gr" at bounding box center [258, 110] width 42 height 7
type input "12"
click at [319, 198] on button "Agregar" at bounding box center [305, 193] width 66 height 12
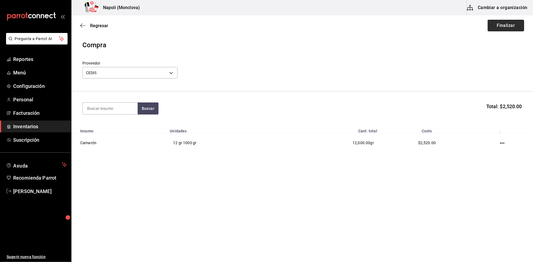
click at [500, 26] on button "Finalizar" at bounding box center [505, 26] width 37 height 12
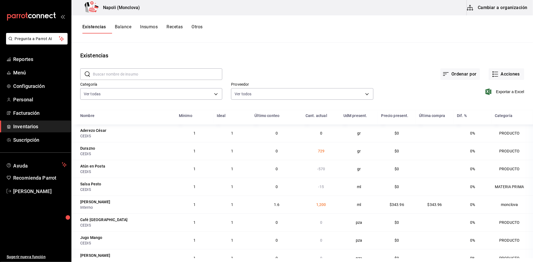
click at [153, 79] on input "text" at bounding box center [157, 74] width 129 height 11
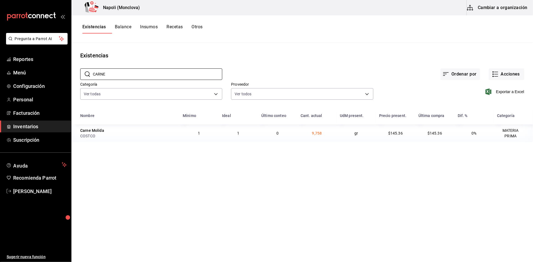
type input "CARNE"
click at [395, 84] on div "Exportar a Excel" at bounding box center [448, 87] width 151 height 28
click at [492, 77] on icon "button" at bounding box center [495, 74] width 7 height 7
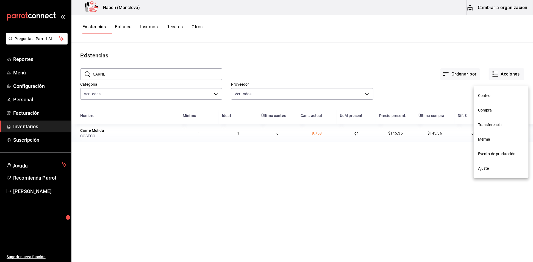
click at [483, 115] on li "Compra" at bounding box center [500, 110] width 55 height 15
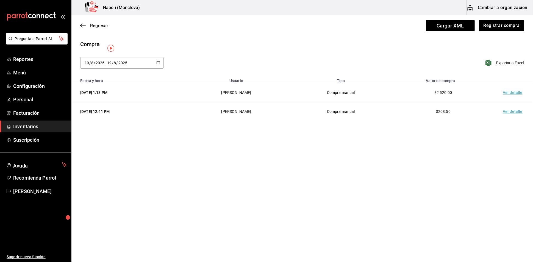
click at [246, 45] on div "Compra" at bounding box center [302, 44] width 444 height 8
click at [213, 55] on div "Compra [DATE] [DATE] - [DATE] [DATE] Exportar a Excel" at bounding box center [301, 57] width 461 height 35
